Goal: Task Accomplishment & Management: Manage account settings

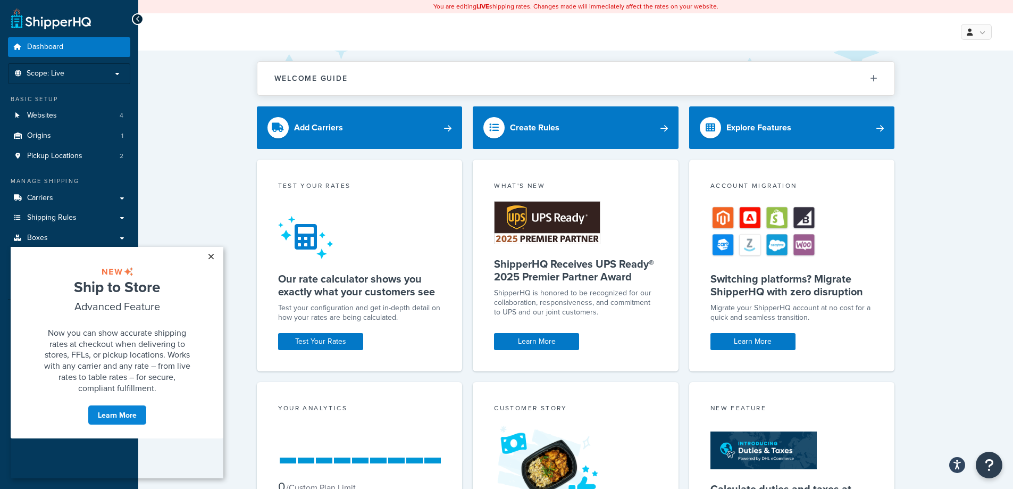
click at [210, 252] on link "×" at bounding box center [211, 256] width 19 height 19
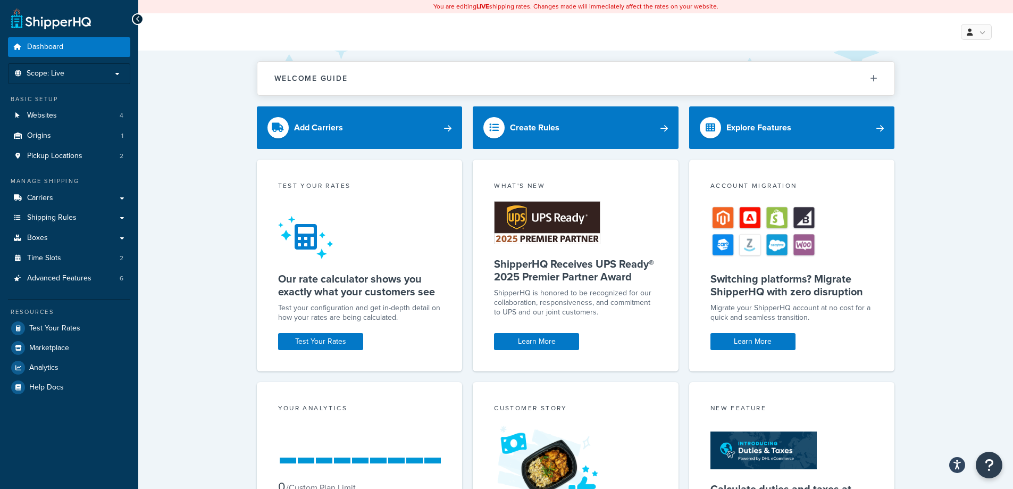
click at [231, 143] on div "Welcome Guide ShipperHQ: An Overview Carrier Setup Shipping Rules Overview Comm…" at bounding box center [575, 345] width 875 height 588
click at [975, 34] on link at bounding box center [976, 32] width 31 height 16
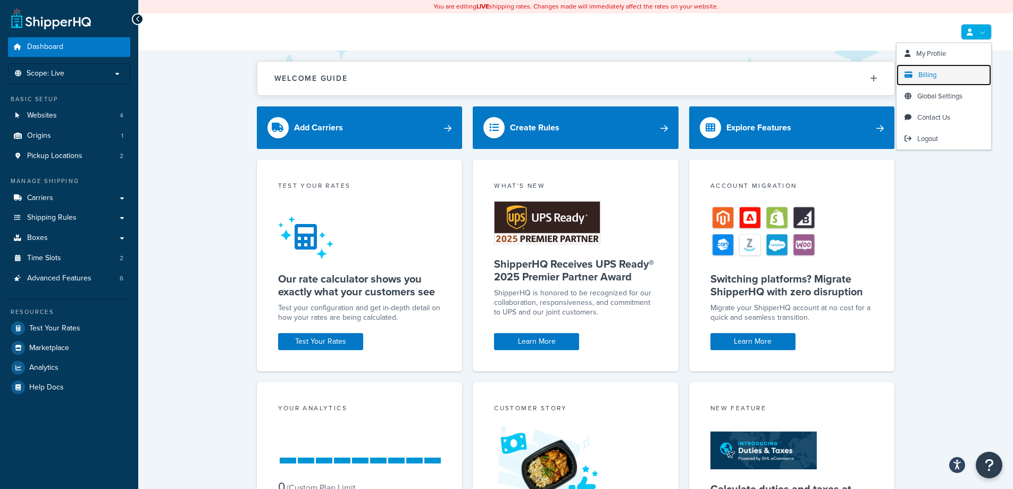
click at [948, 75] on link "Billing" at bounding box center [944, 74] width 95 height 21
